Goal: Communication & Community: Answer question/provide support

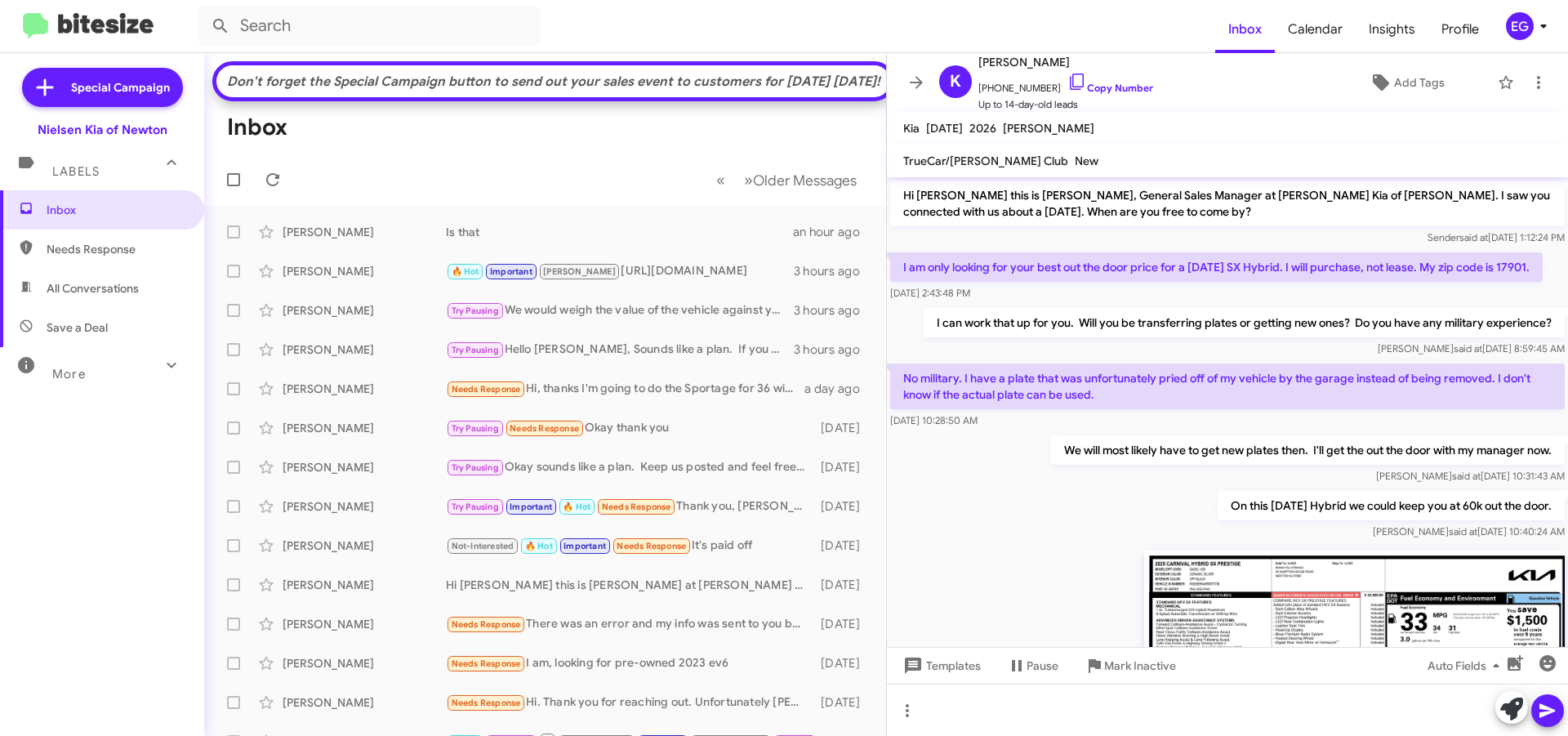
scroll to position [1173, 0]
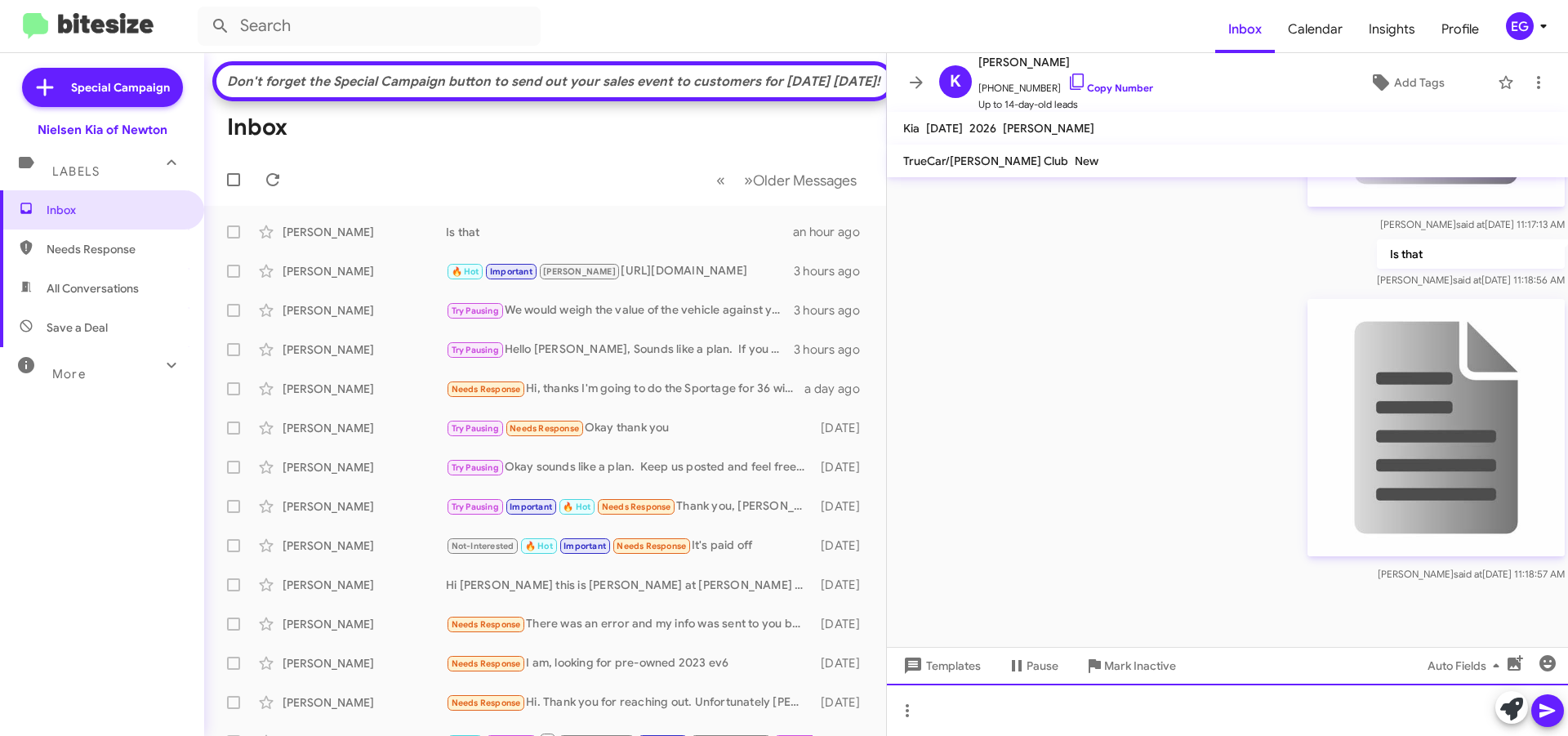
click at [1027, 706] on div at bounding box center [1227, 710] width 681 height 53
click at [1538, 707] on icon at bounding box center [1547, 710] width 19 height 19
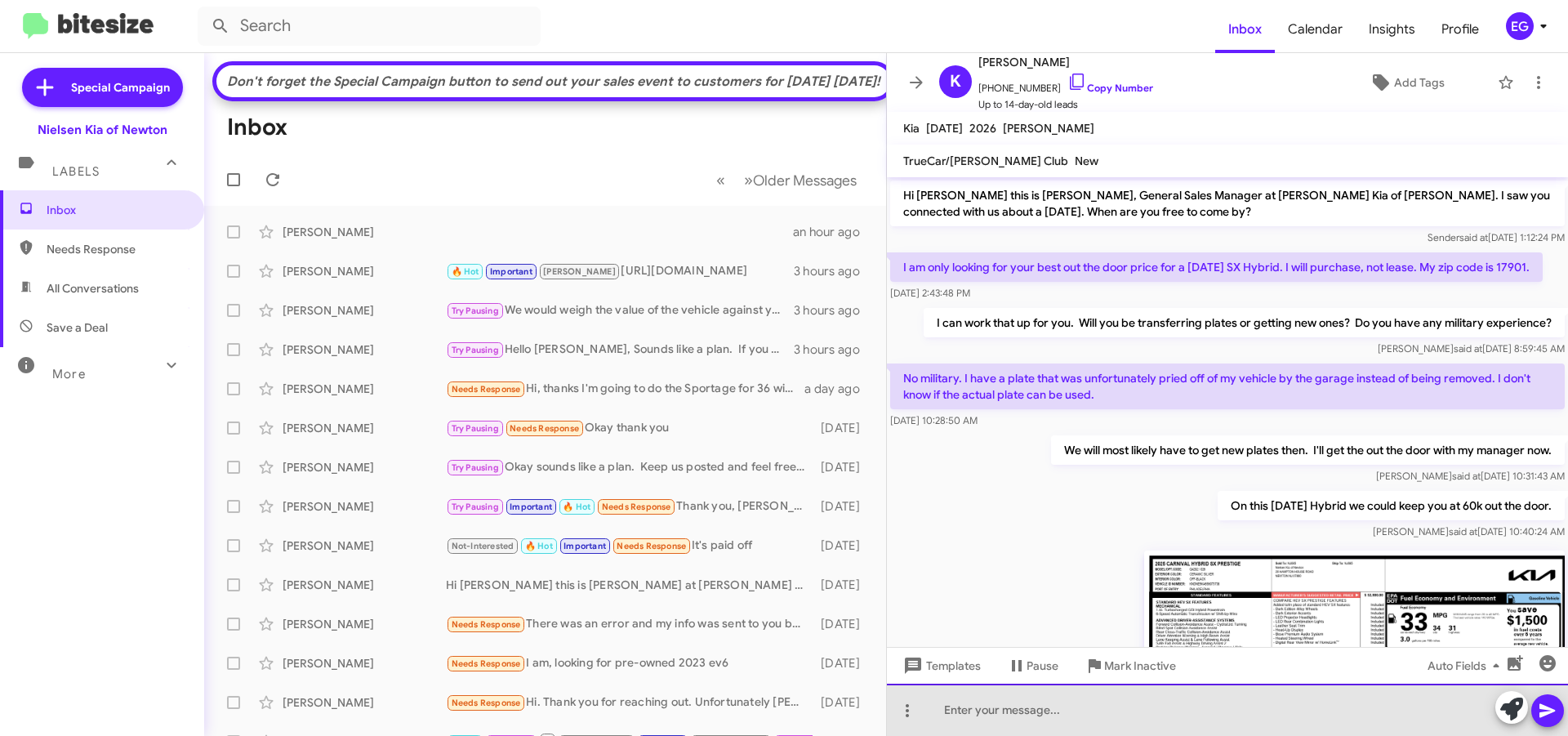
drag, startPoint x: 1537, startPoint y: 706, endPoint x: 1063, endPoint y: 695, distance: 474.1
click at [1064, 695] on div at bounding box center [1227, 710] width 681 height 53
click at [1068, 716] on div "vv" at bounding box center [1227, 710] width 681 height 53
click at [1053, 726] on div "vv" at bounding box center [1227, 710] width 681 height 53
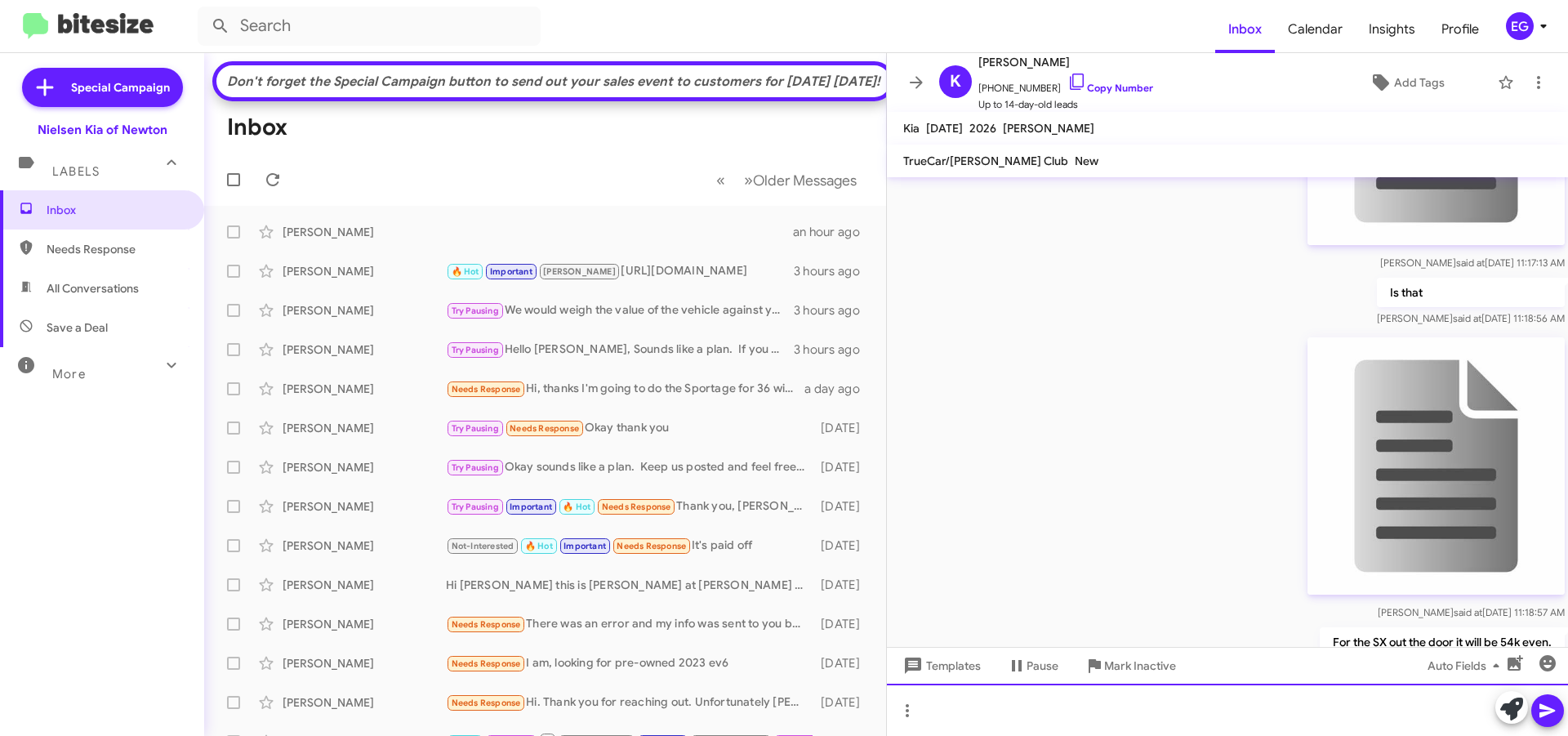
scroll to position [1233, 0]
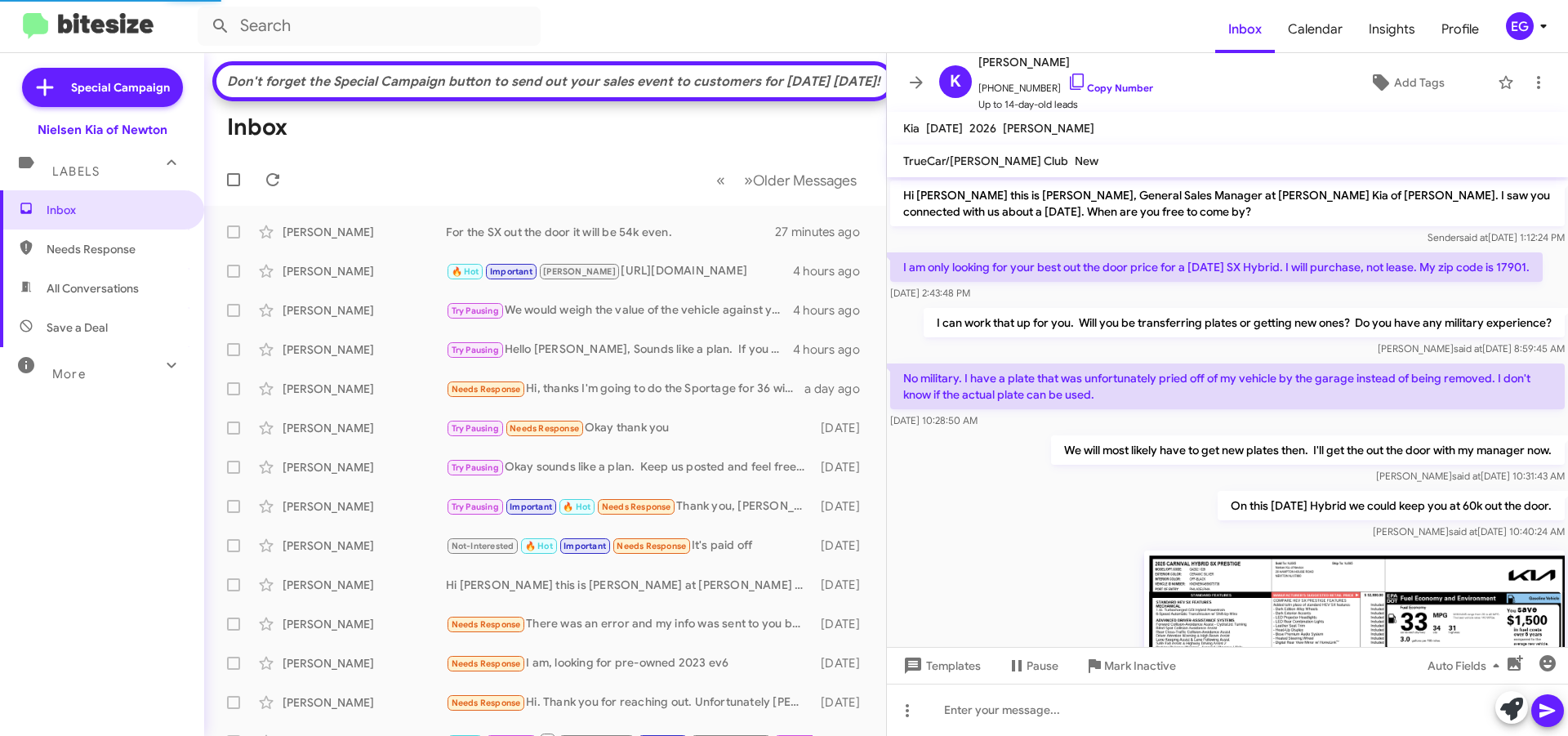
scroll to position [1233, 0]
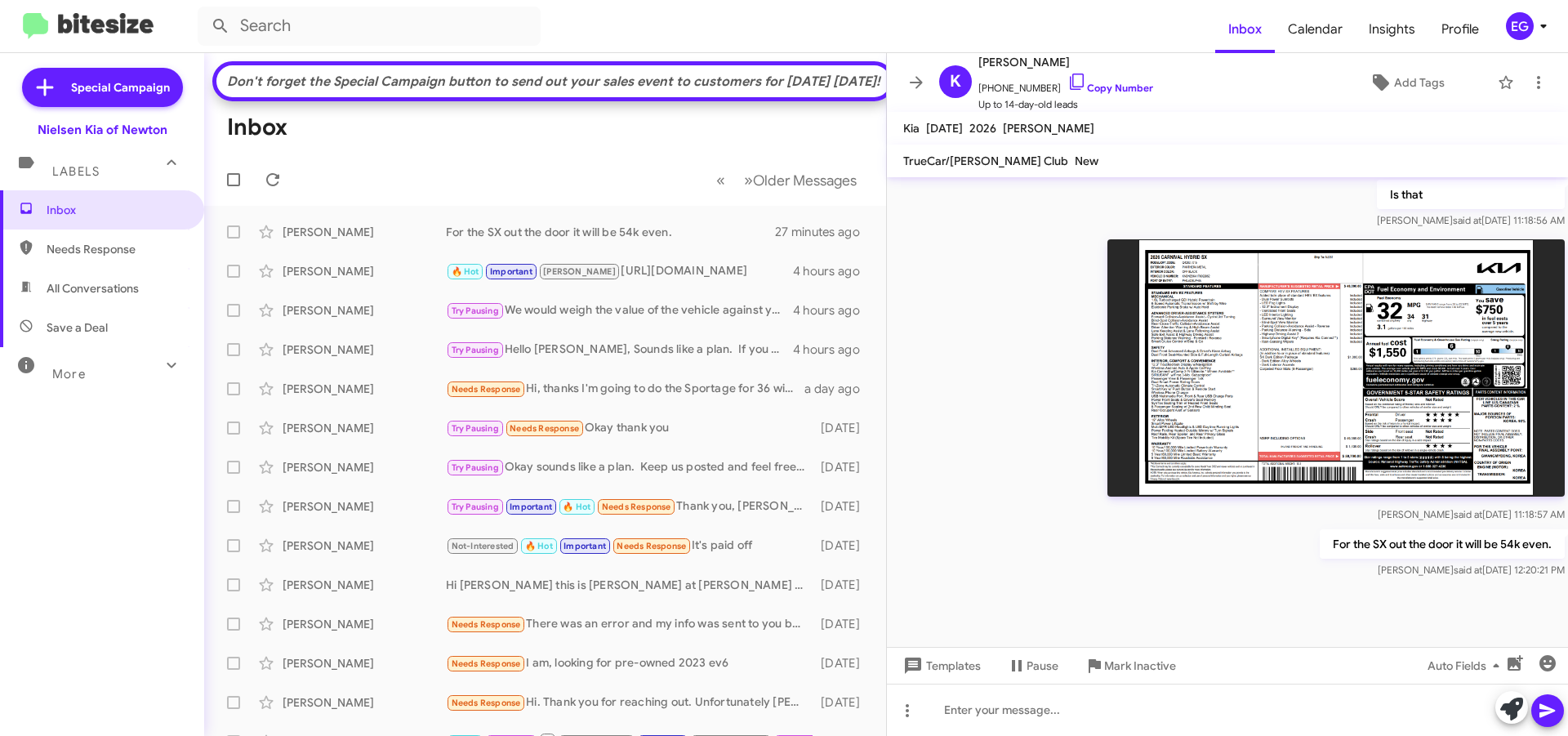
drag, startPoint x: 731, startPoint y: 89, endPoint x: 750, endPoint y: 95, distance: 19.9
click at [750, 89] on div "Don't forget the Special Campaign button to send out your sales event to custom…" at bounding box center [554, 82] width 658 height 17
click at [1001, 705] on div at bounding box center [1227, 710] width 681 height 53
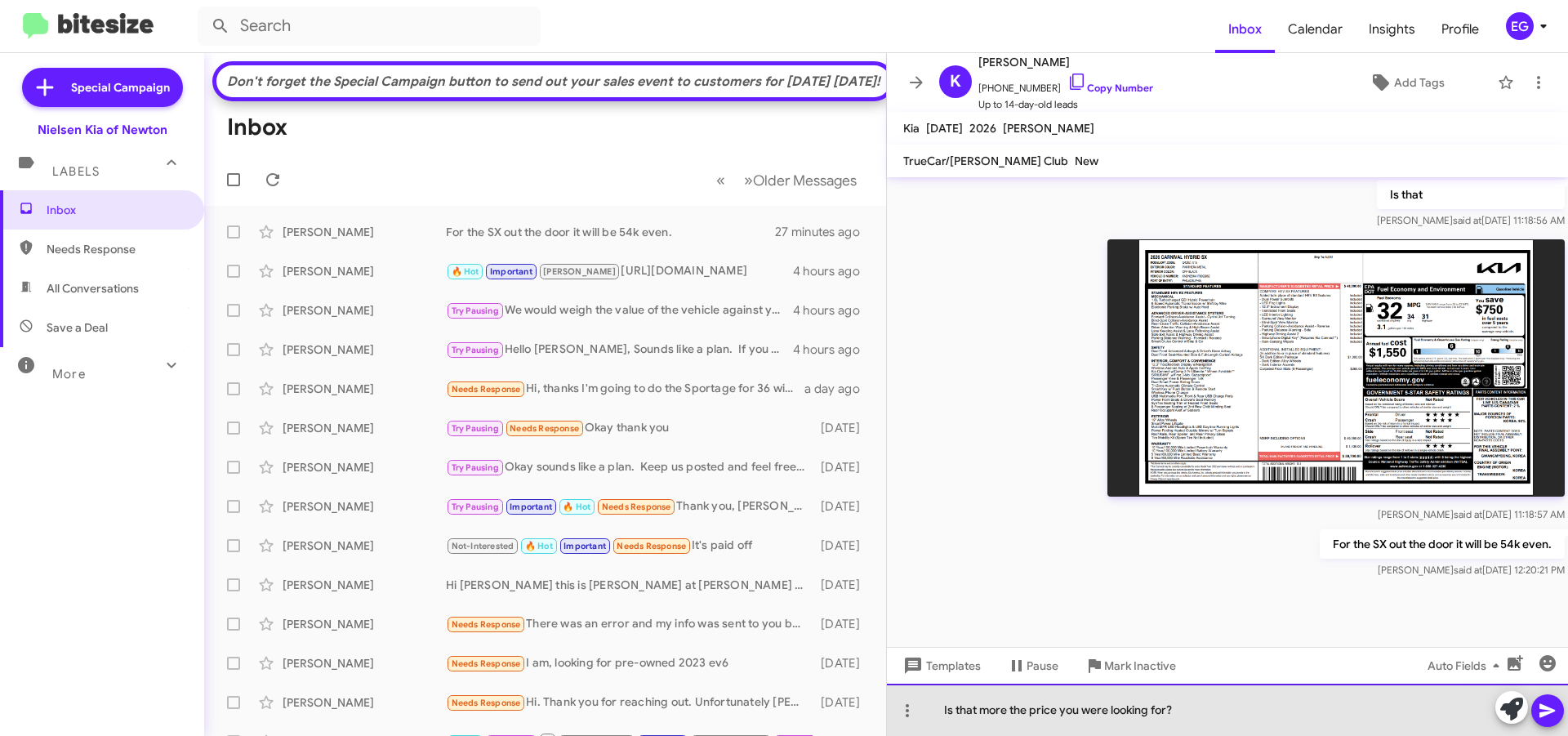
click at [998, 708] on div "Is that more the price you were looking for?" at bounding box center [1227, 710] width 681 height 53
click at [1028, 713] on div "Is that the price you were looking for?" at bounding box center [1227, 710] width 681 height 53
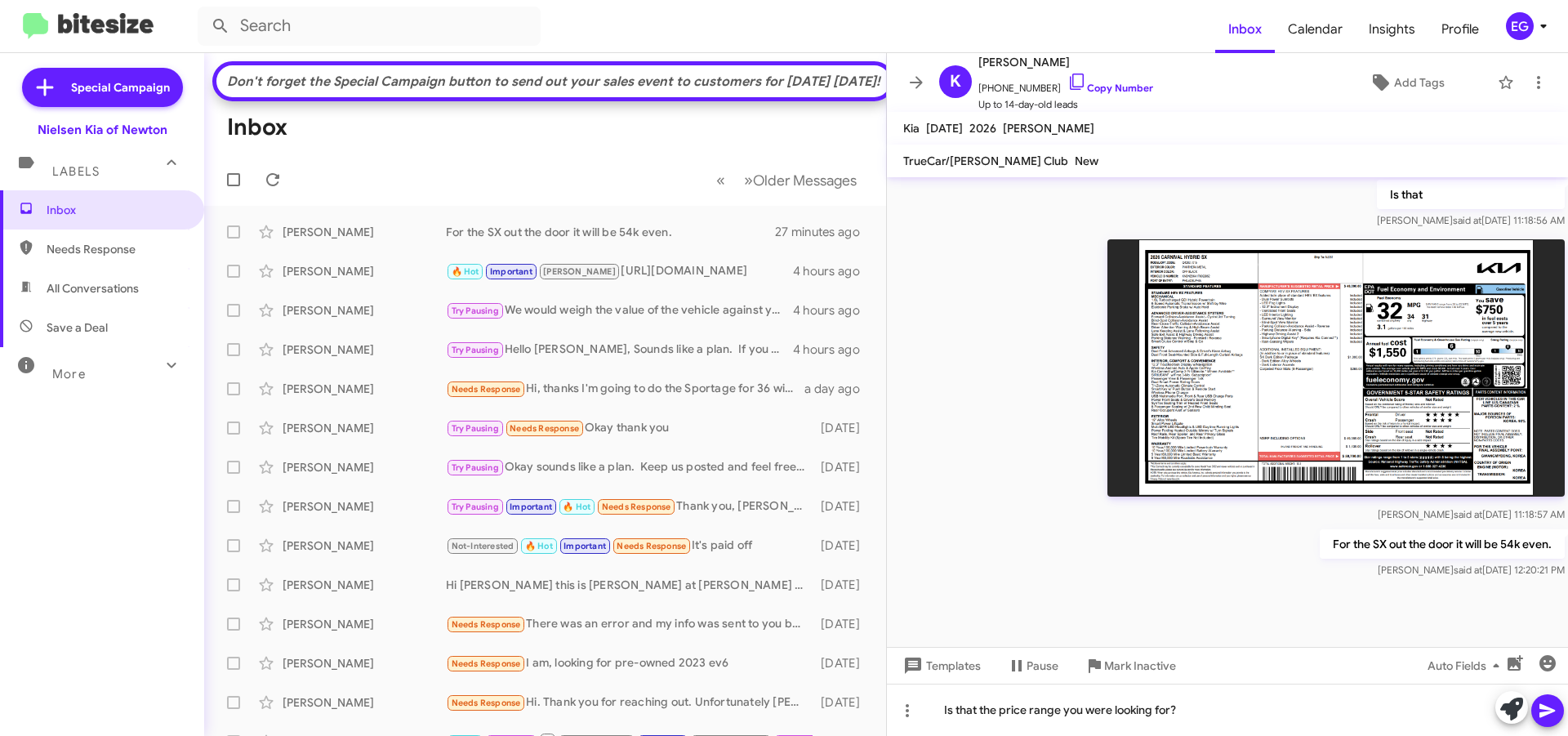
click at [1551, 698] on span at bounding box center [1547, 710] width 19 height 32
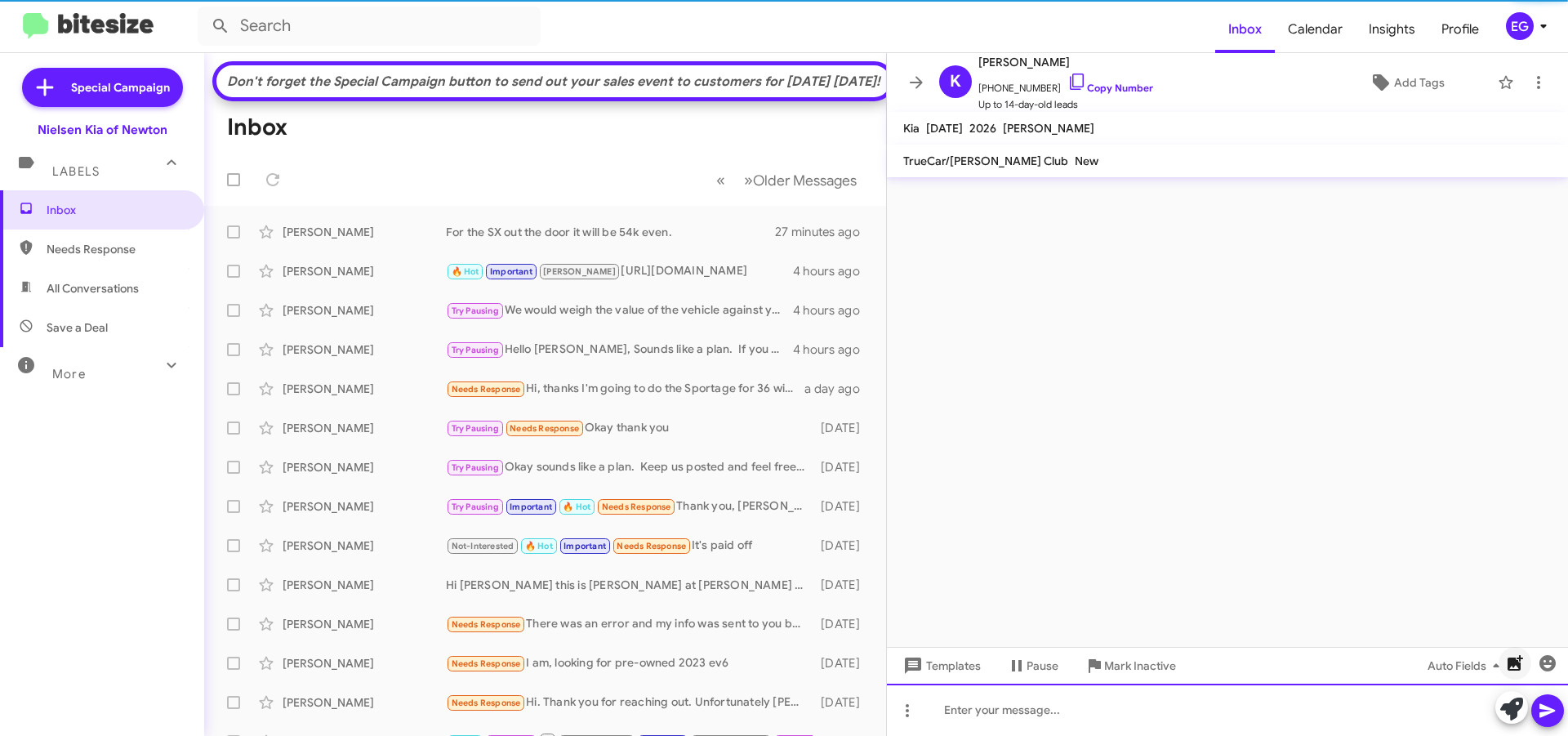
scroll to position [0, 0]
